Goal: Check status: Check status

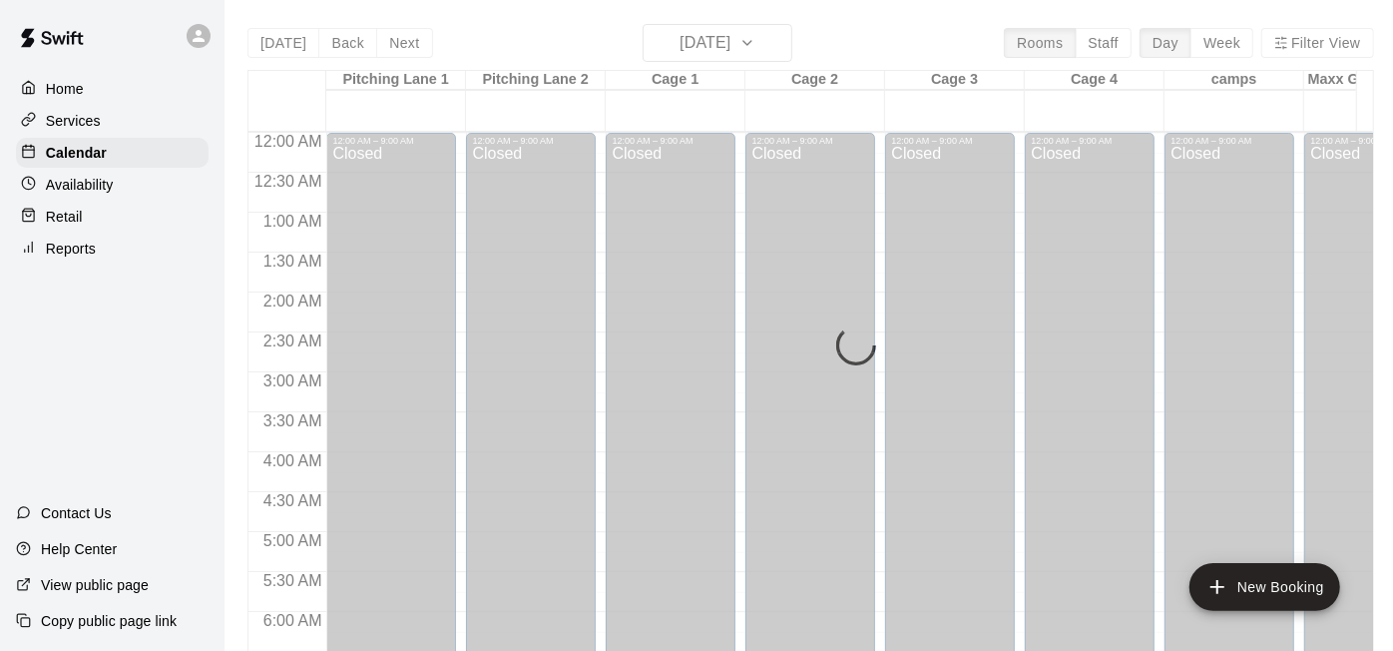
scroll to position [1234, 0]
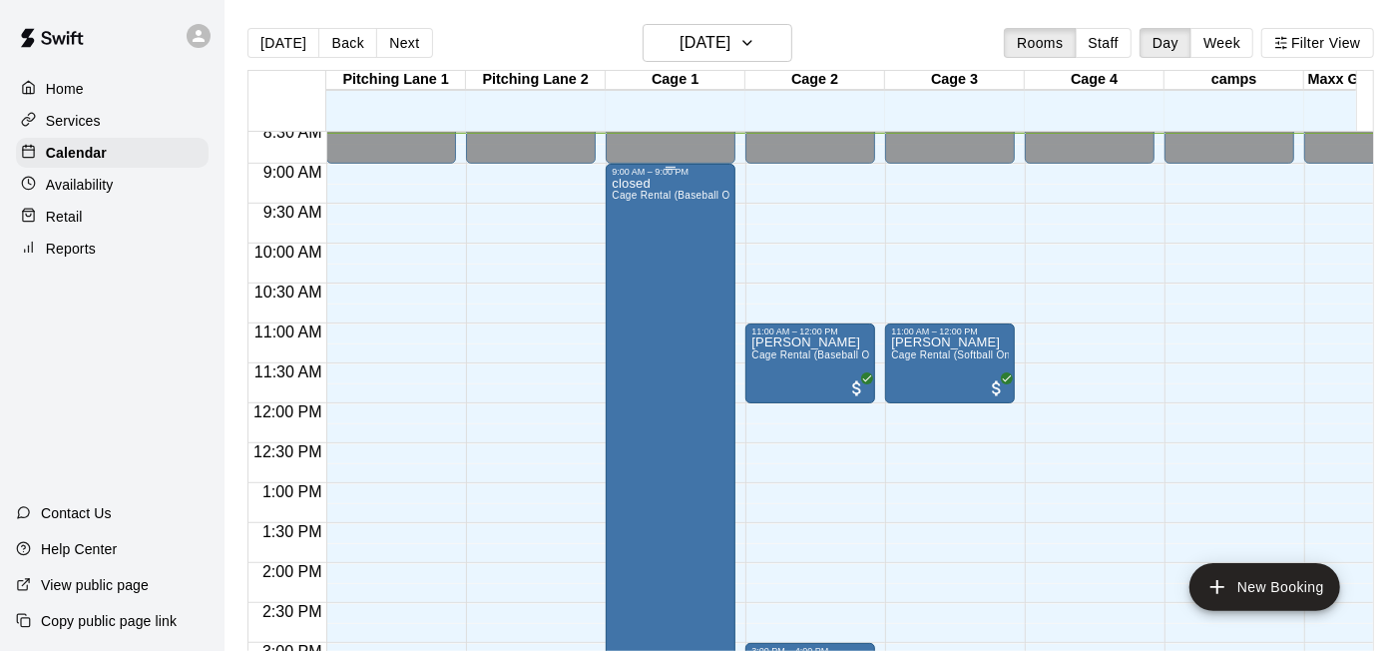
scroll to position [1020, 0]
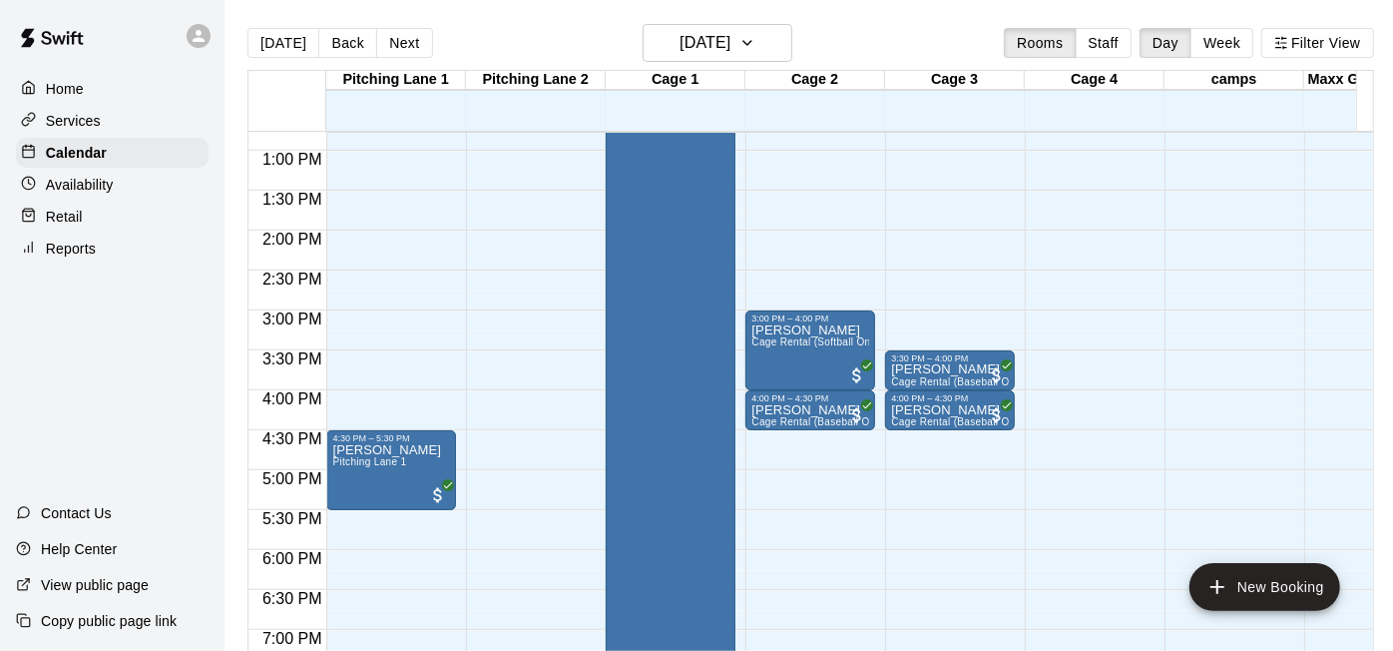
click at [737, 20] on main "[DATE] Back [DATE][DATE] Rooms Staff Day Week Filter View [GEOGRAPHIC_DATA] 1 […" at bounding box center [811, 341] width 1172 height 683
click at [730, 41] on h6 "[DATE]" at bounding box center [705, 43] width 51 height 28
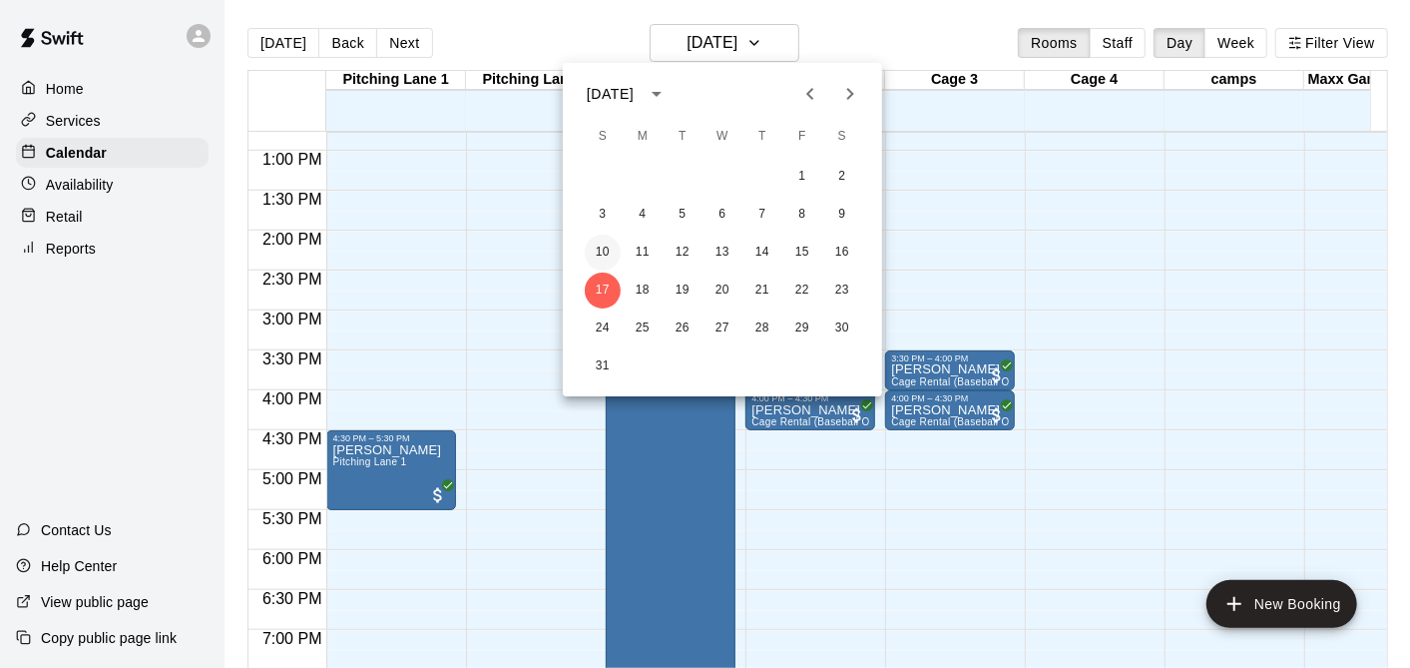
click at [614, 244] on button "10" at bounding box center [603, 252] width 36 height 36
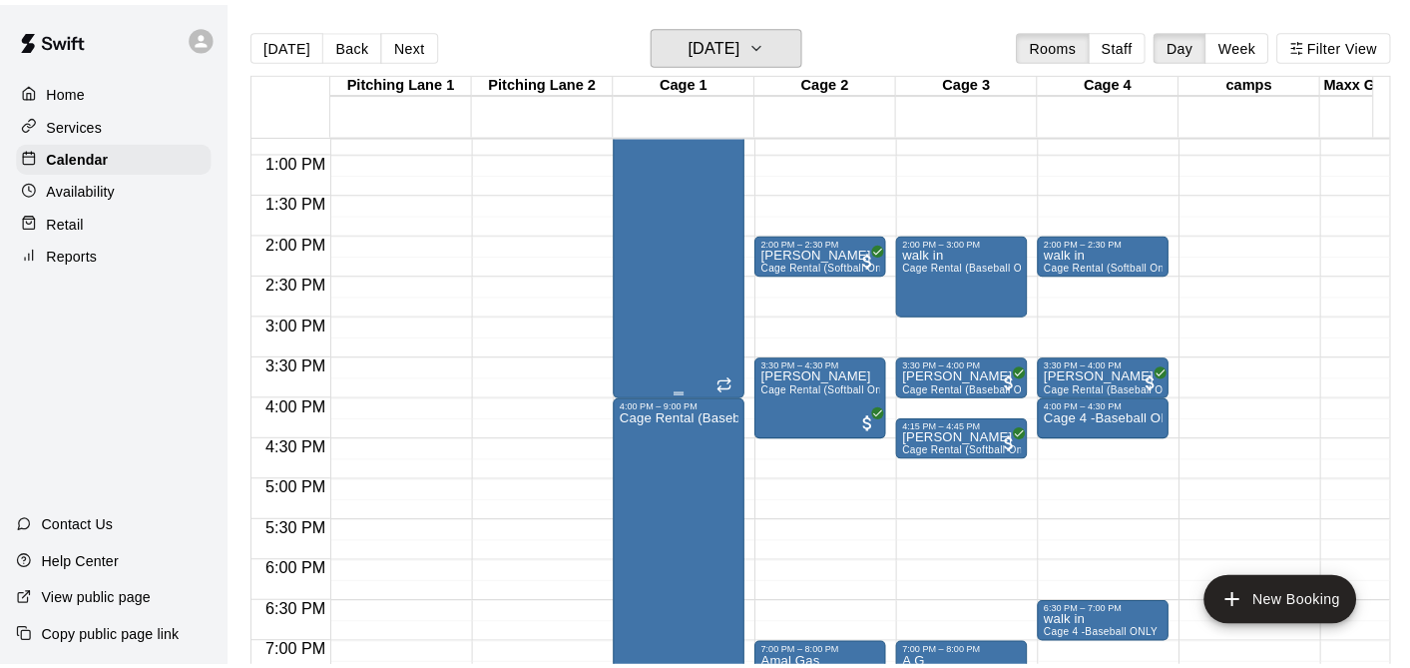
scroll to position [687, 0]
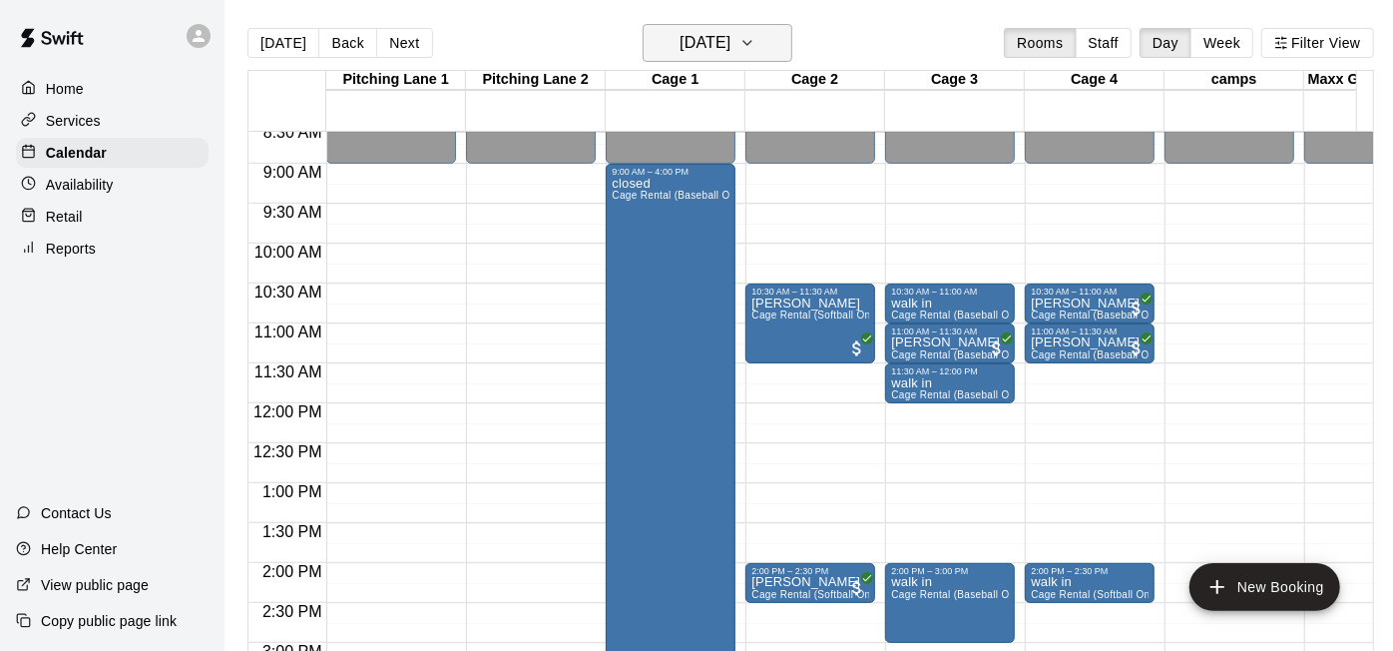
click at [685, 46] on h6 "[DATE]" at bounding box center [705, 43] width 51 height 28
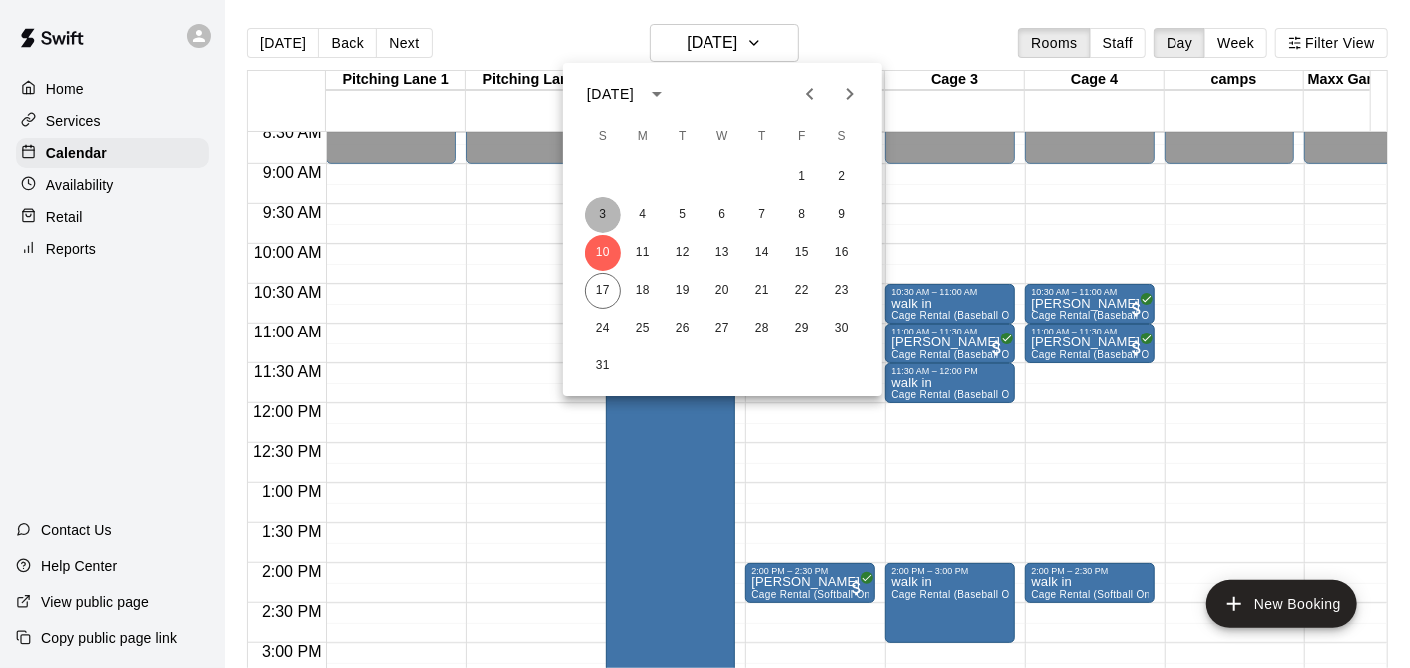
click at [606, 202] on button "3" at bounding box center [603, 215] width 36 height 36
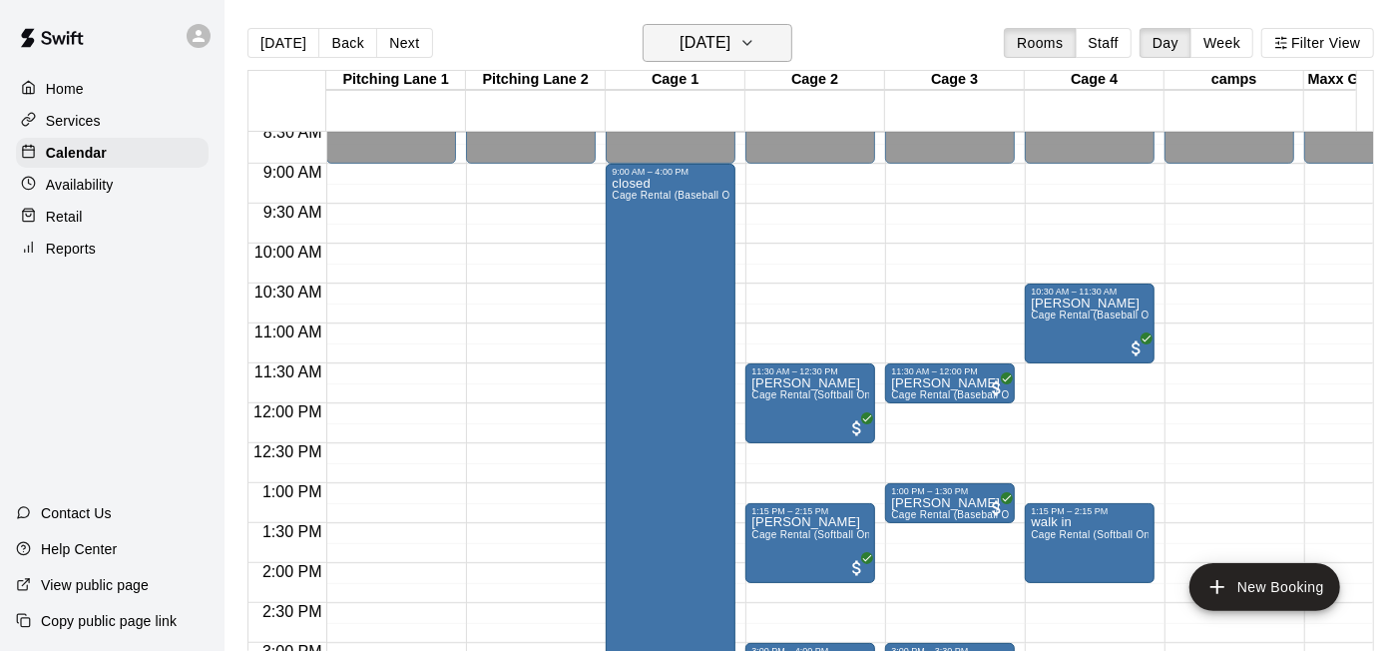
click at [697, 49] on h6 "[DATE]" at bounding box center [705, 43] width 51 height 28
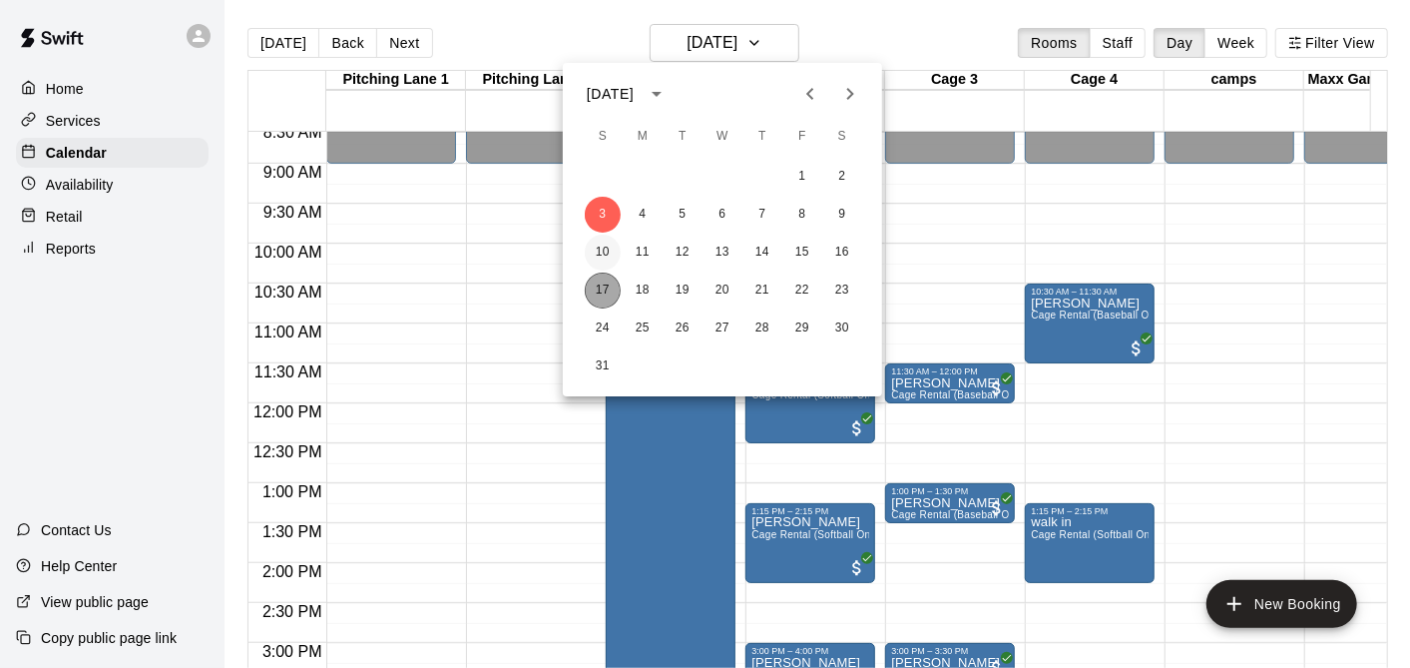
drag, startPoint x: 607, startPoint y: 273, endPoint x: 607, endPoint y: 261, distance: 12.0
click at [607, 273] on button "17" at bounding box center [603, 290] width 36 height 36
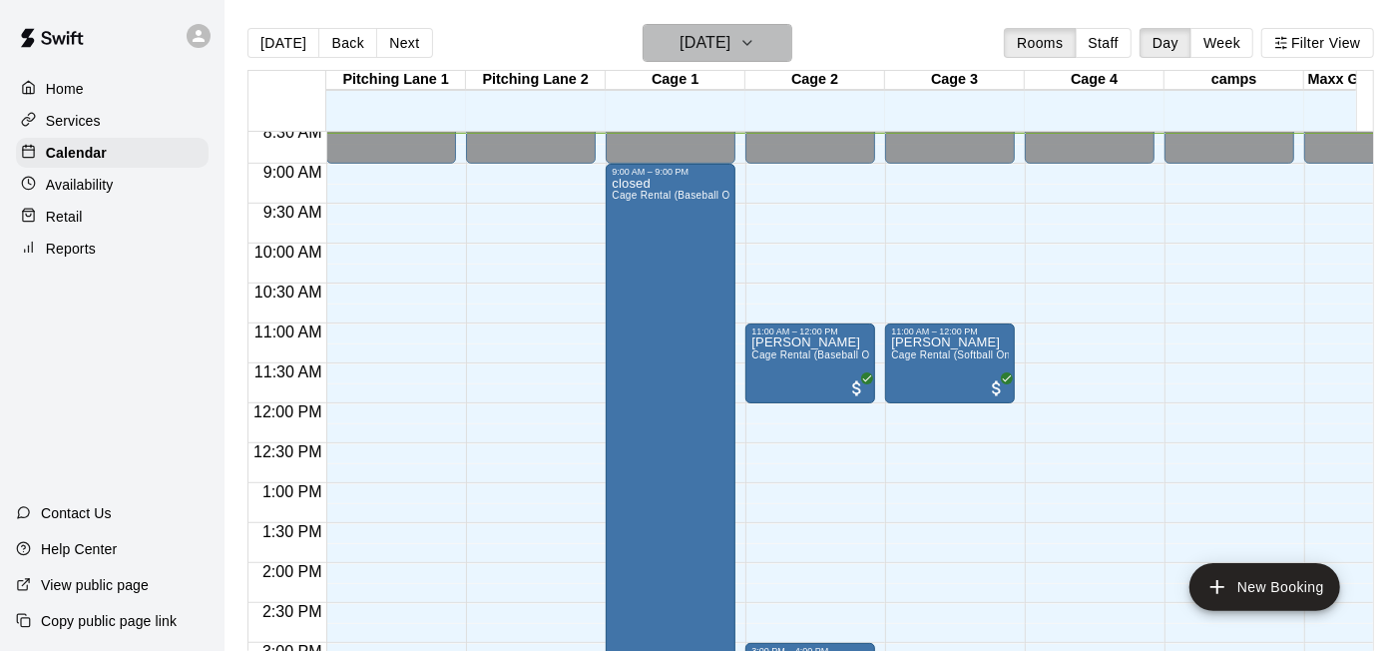
click at [712, 28] on button "[DATE]" at bounding box center [718, 43] width 150 height 38
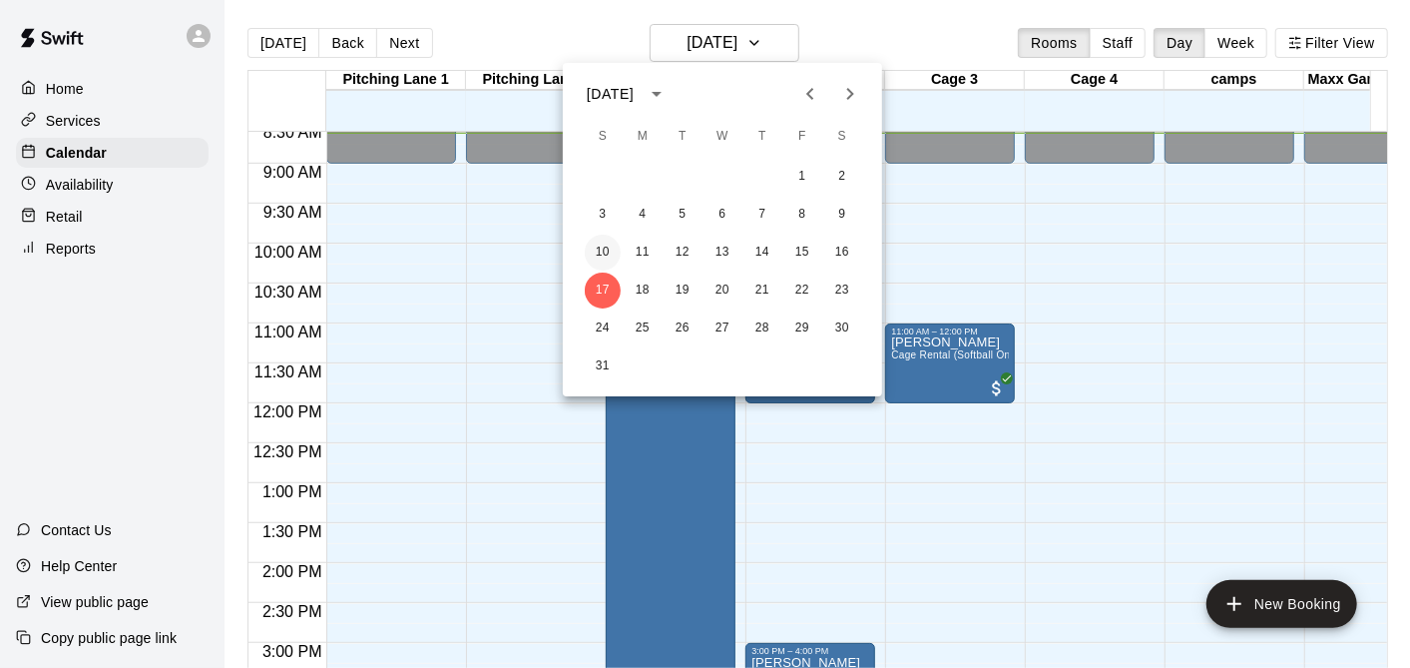
click at [607, 264] on button "10" at bounding box center [603, 252] width 36 height 36
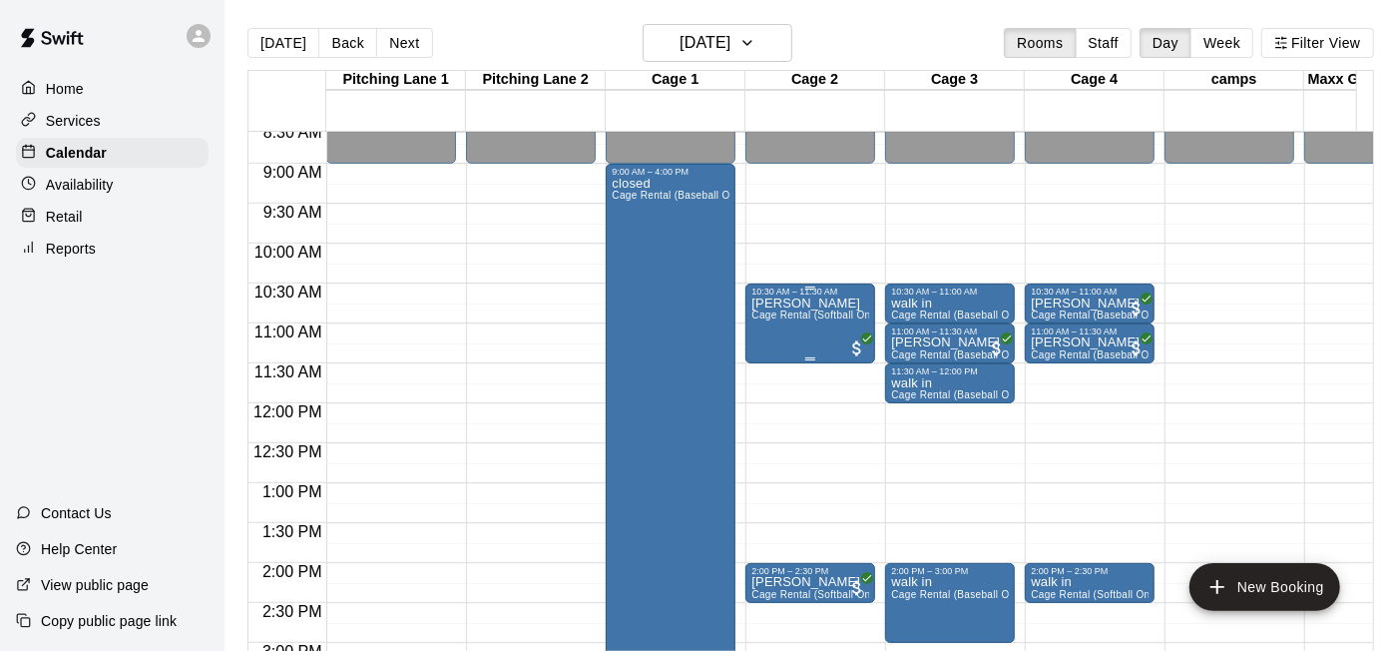
click at [827, 316] on span "Cage Rental (Softball Only)" at bounding box center [816, 314] width 131 height 11
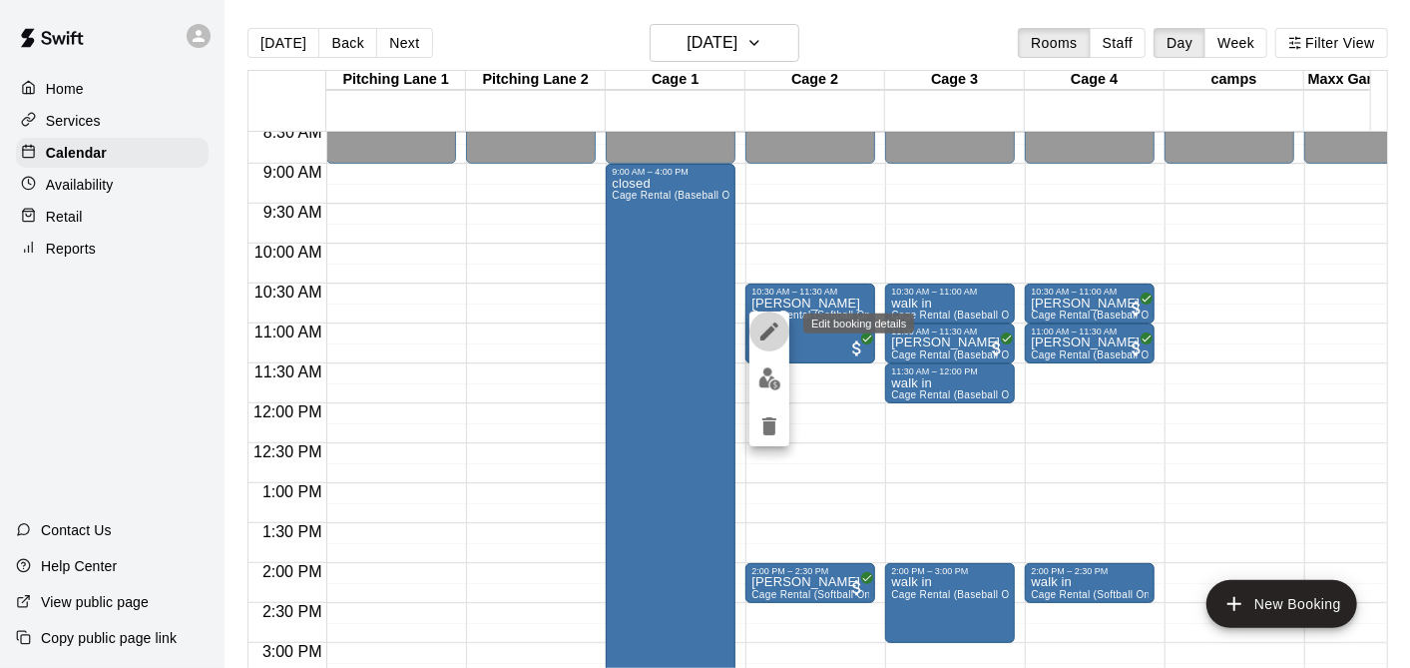
click at [766, 319] on icon "edit" at bounding box center [769, 331] width 24 height 24
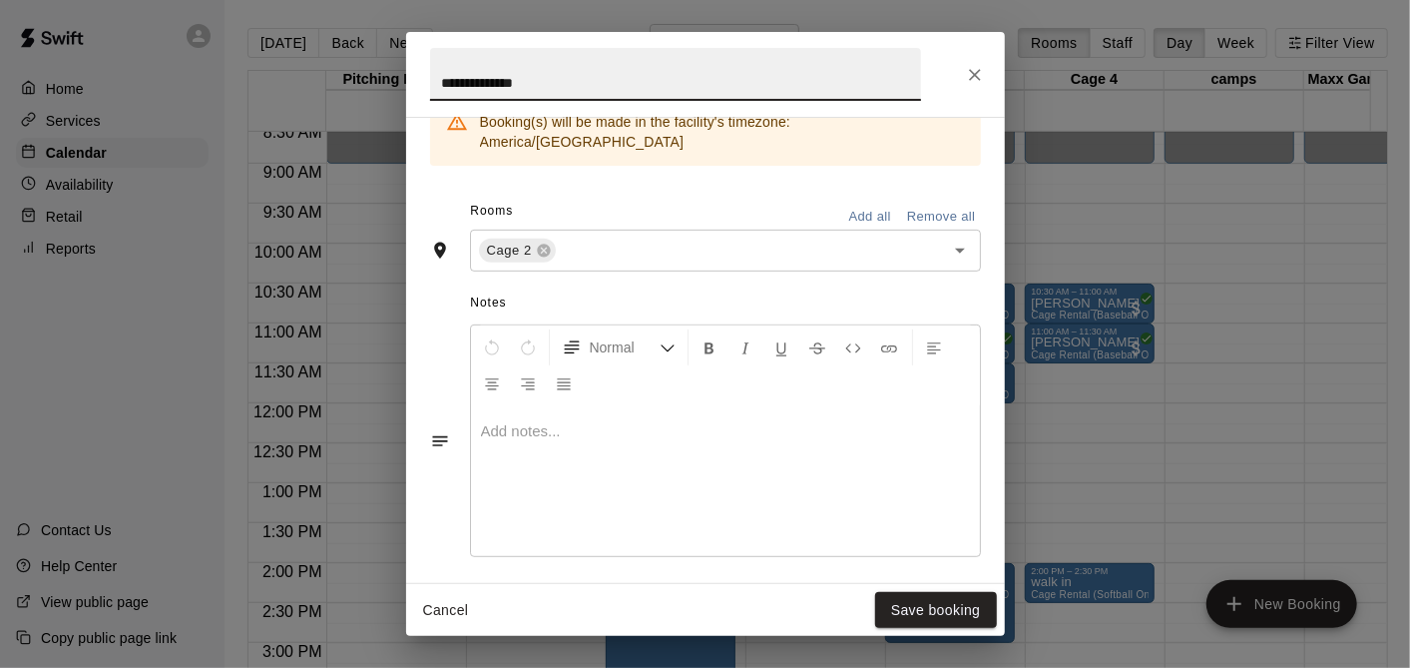
scroll to position [662, 0]
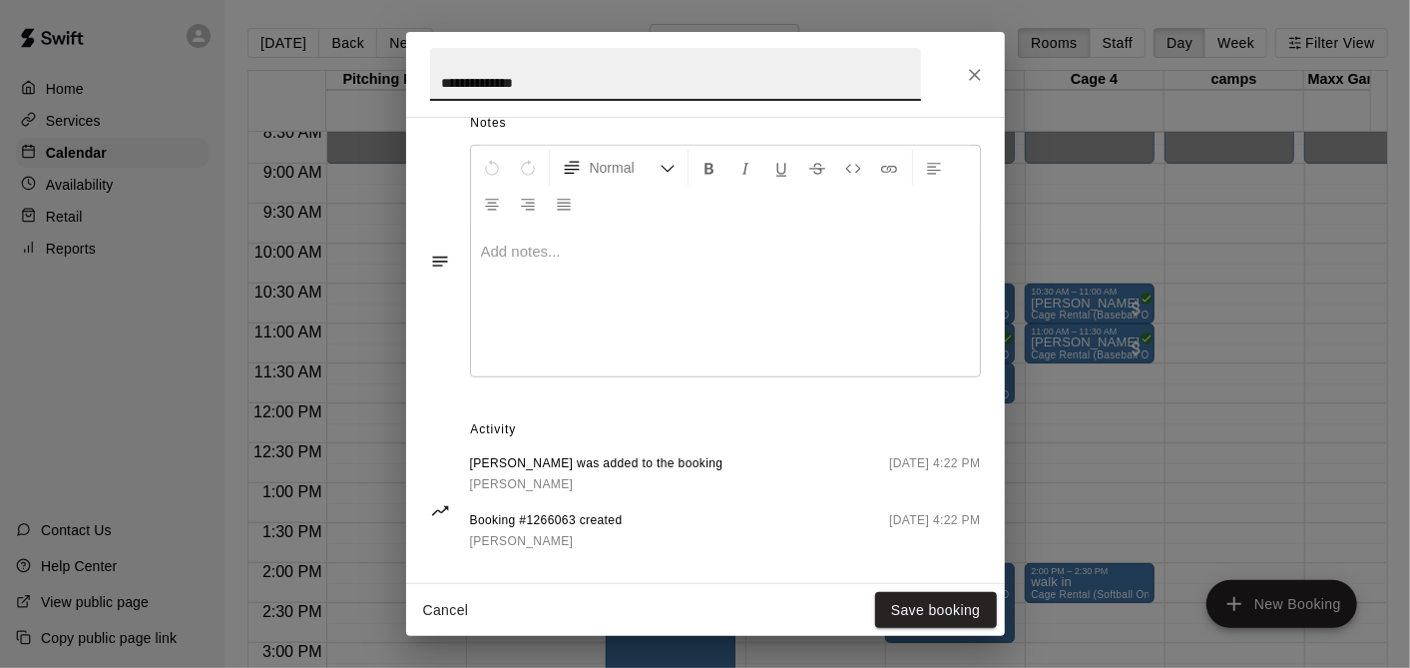
click at [963, 68] on button "Close" at bounding box center [975, 75] width 36 height 36
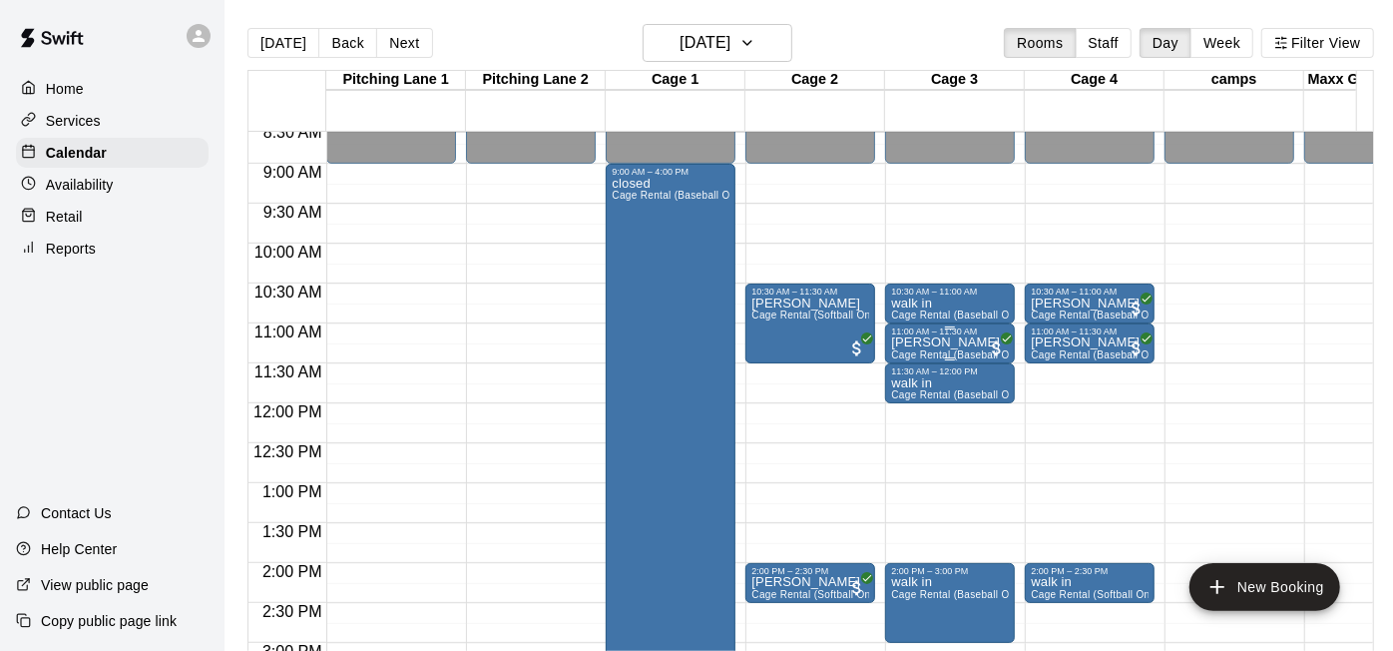
click at [936, 335] on div "11:00 AM – 11:30 AM" at bounding box center [950, 331] width 118 height 10
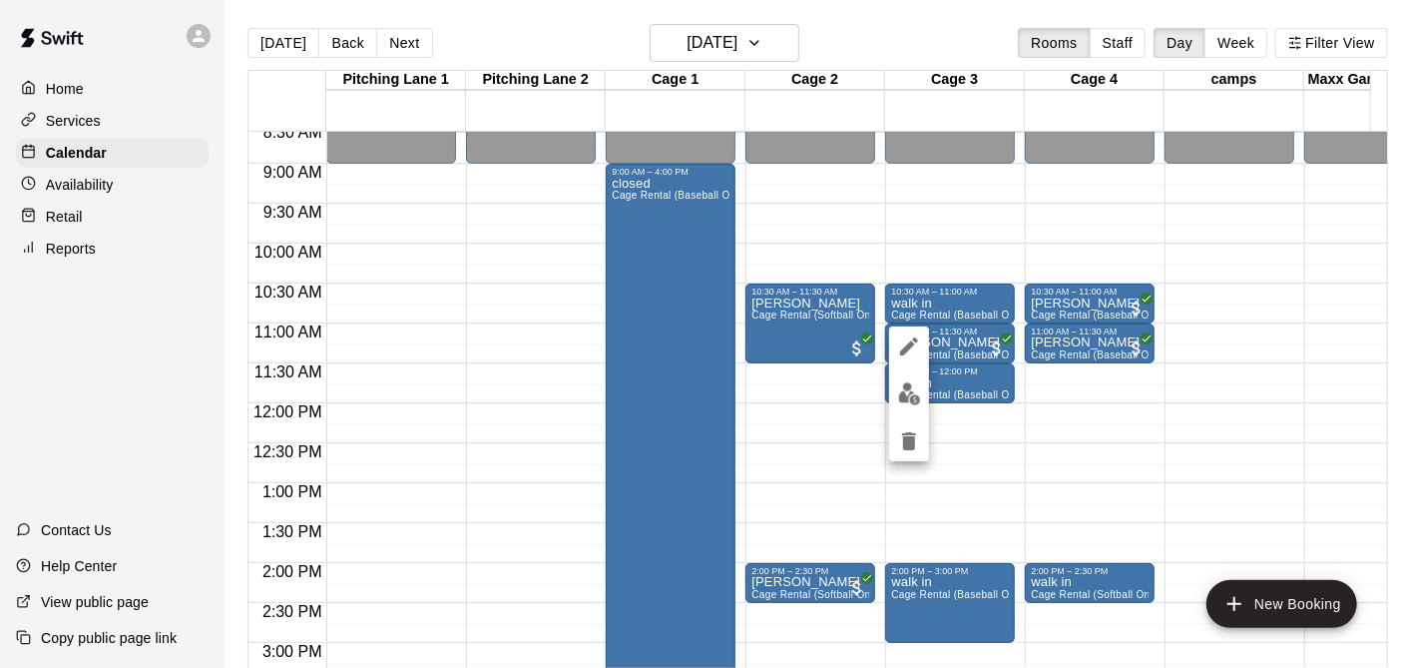
click at [897, 350] on icon "edit" at bounding box center [909, 346] width 24 height 24
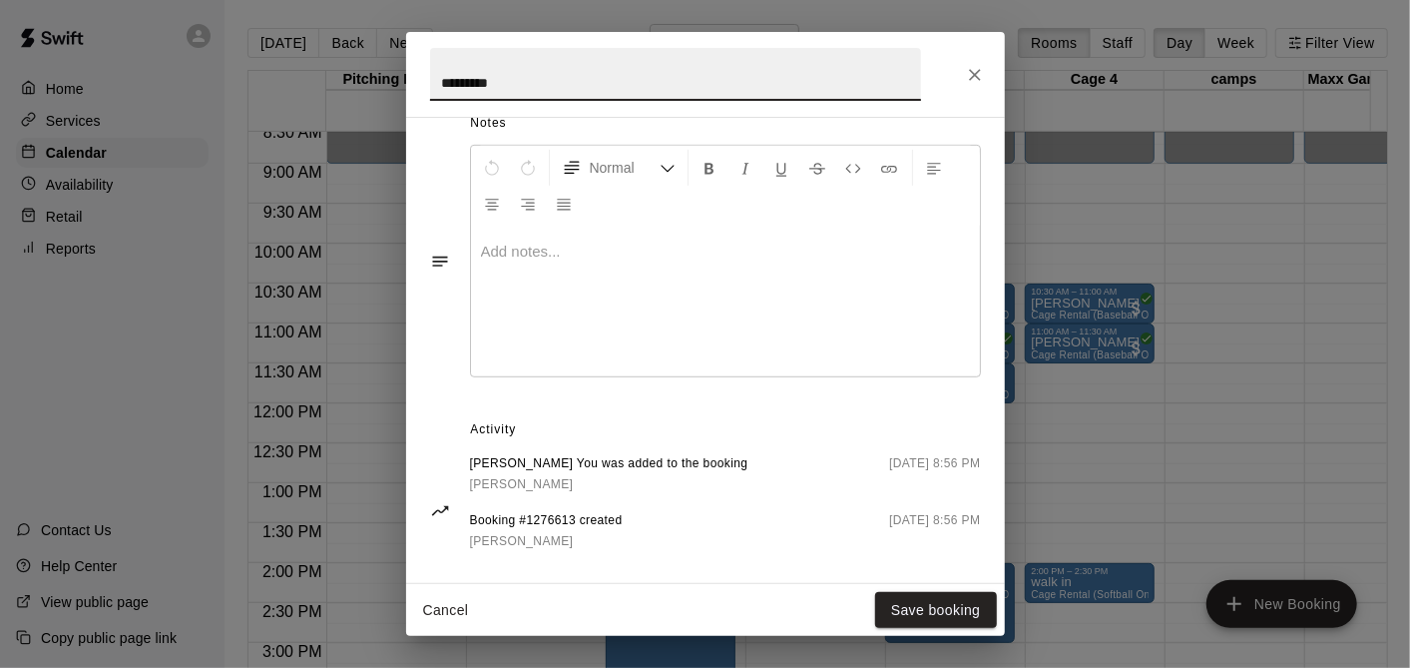
click at [961, 59] on div "*********" at bounding box center [705, 74] width 599 height 85
click at [961, 61] on div "*********" at bounding box center [705, 74] width 599 height 85
drag, startPoint x: 961, startPoint y: 61, endPoint x: 990, endPoint y: 125, distance: 70.1
click at [961, 81] on button "Close" at bounding box center [975, 75] width 36 height 36
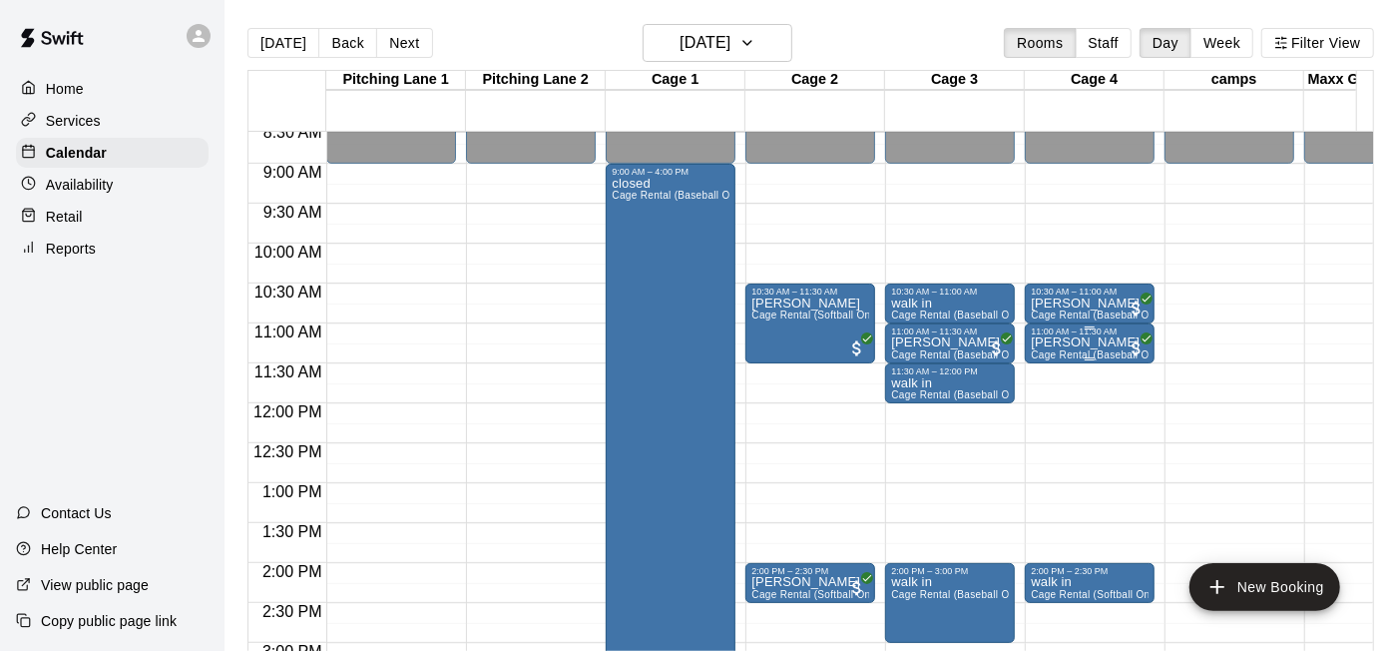
click at [1080, 352] on span "Cage Rental (Baseball Only)" at bounding box center [1099, 354] width 136 height 11
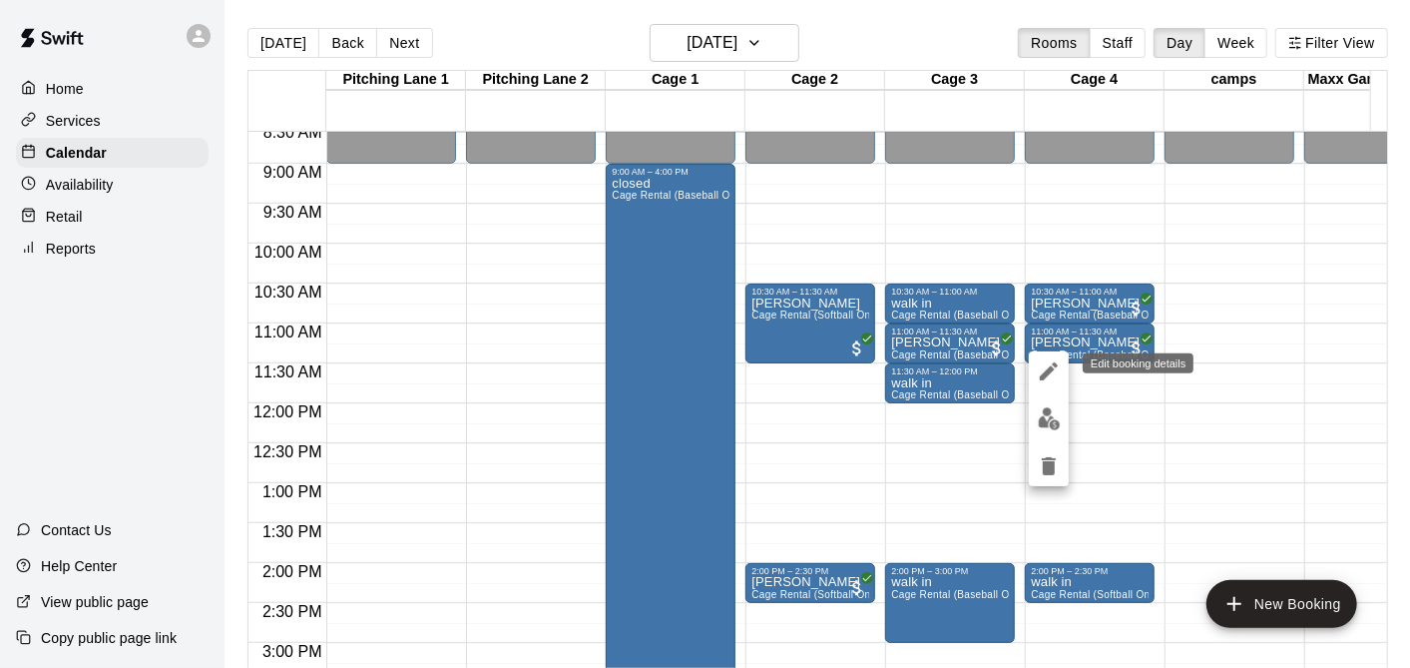
click at [1034, 363] on button "edit" at bounding box center [1049, 371] width 40 height 40
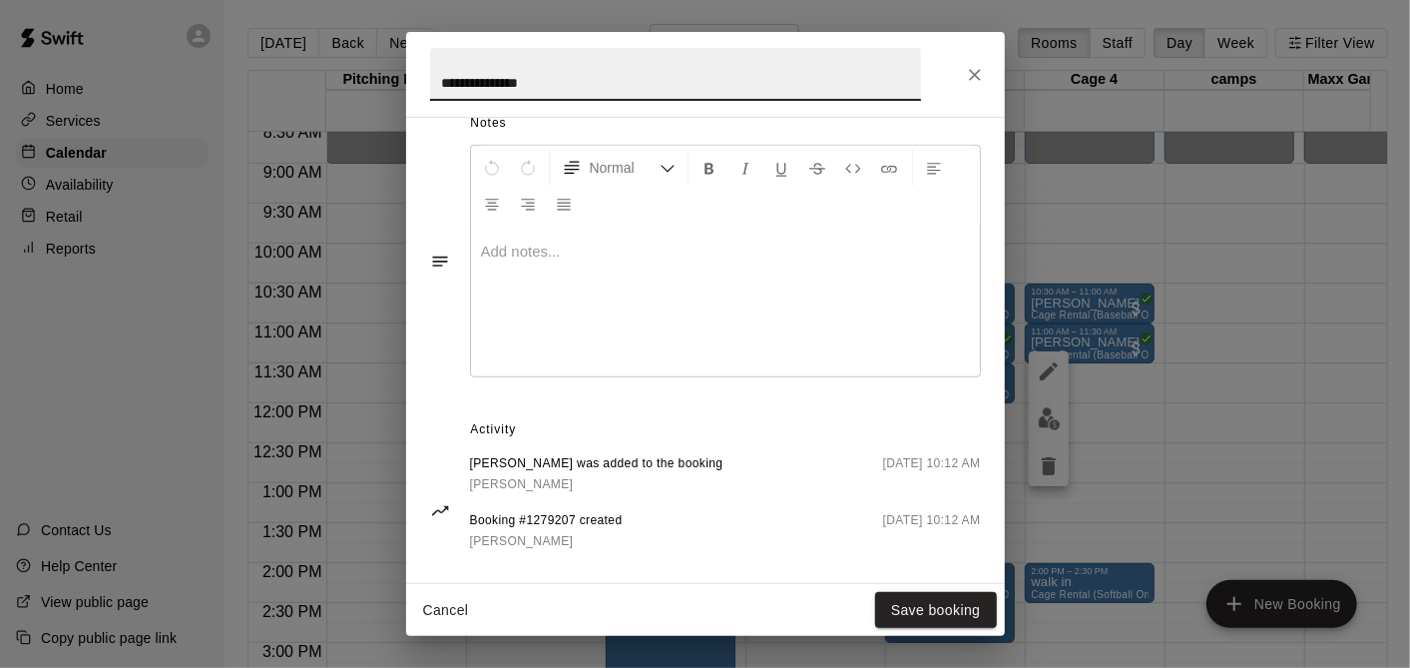
click at [965, 79] on icon "Close" at bounding box center [975, 75] width 20 height 20
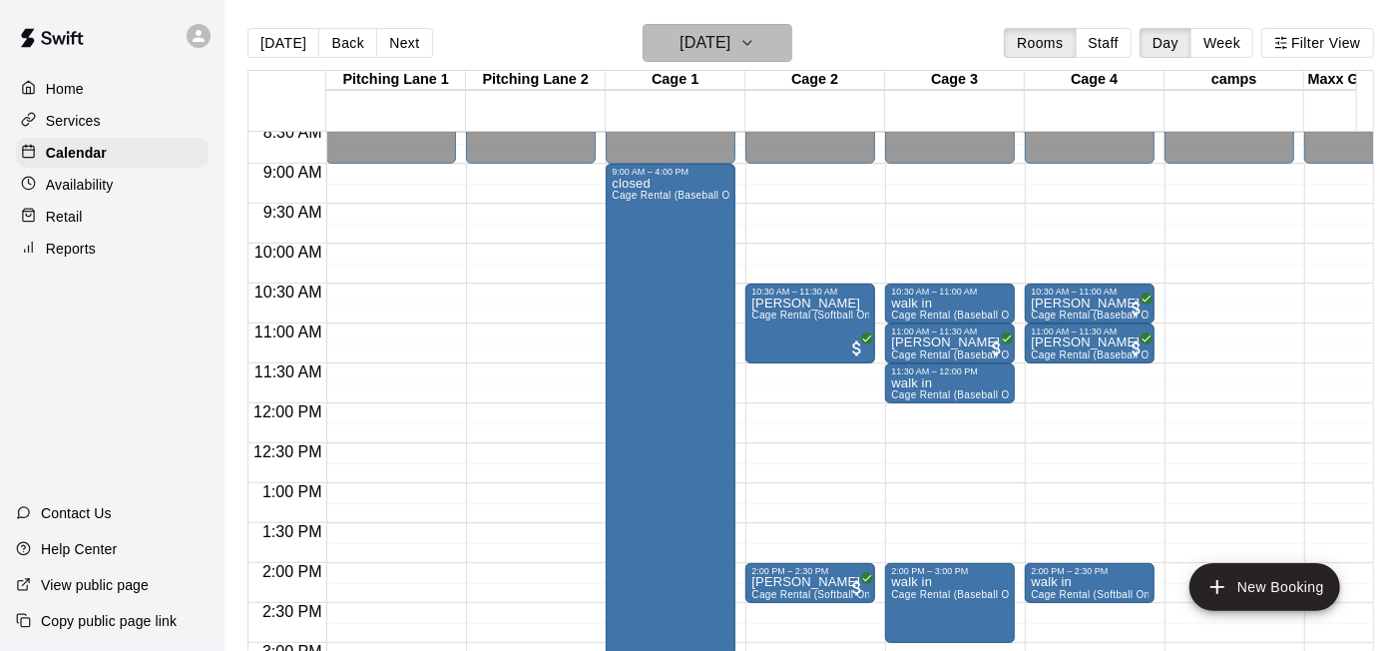
click at [755, 31] on icon "button" at bounding box center [747, 43] width 16 height 24
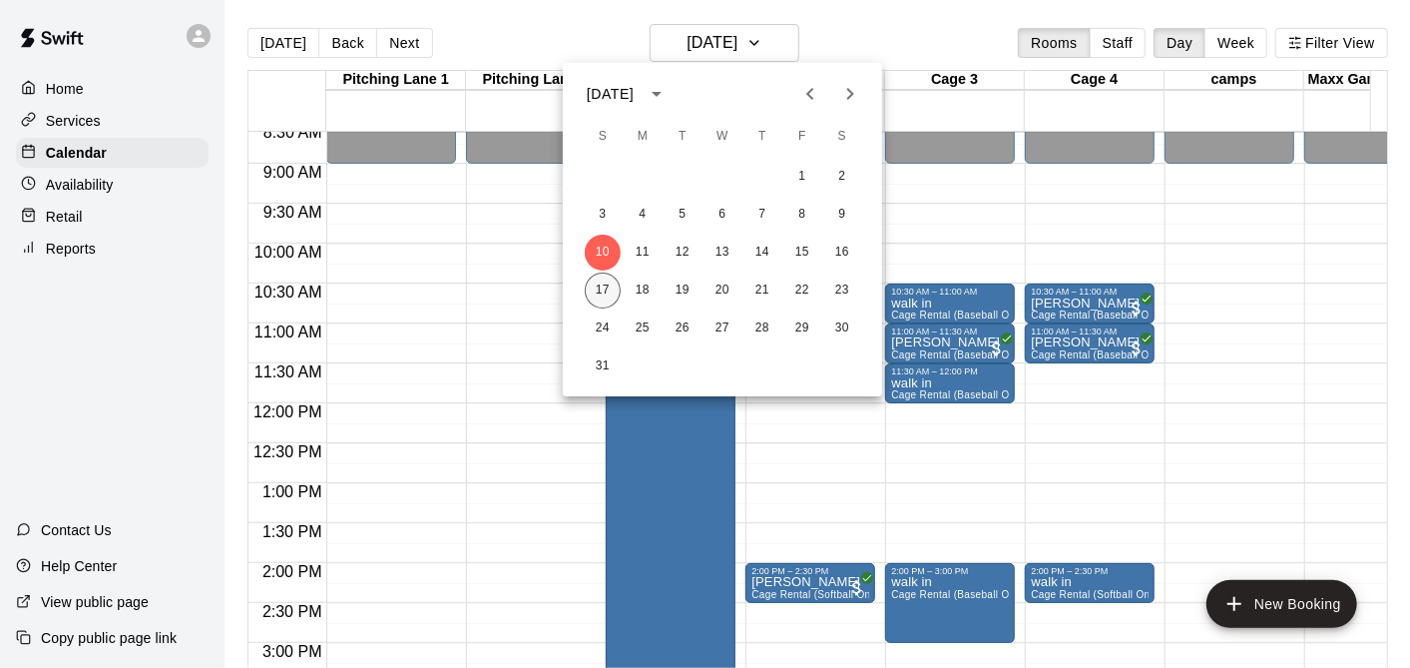
click at [590, 290] on button "17" at bounding box center [603, 290] width 36 height 36
